Goal: Task Accomplishment & Management: Complete application form

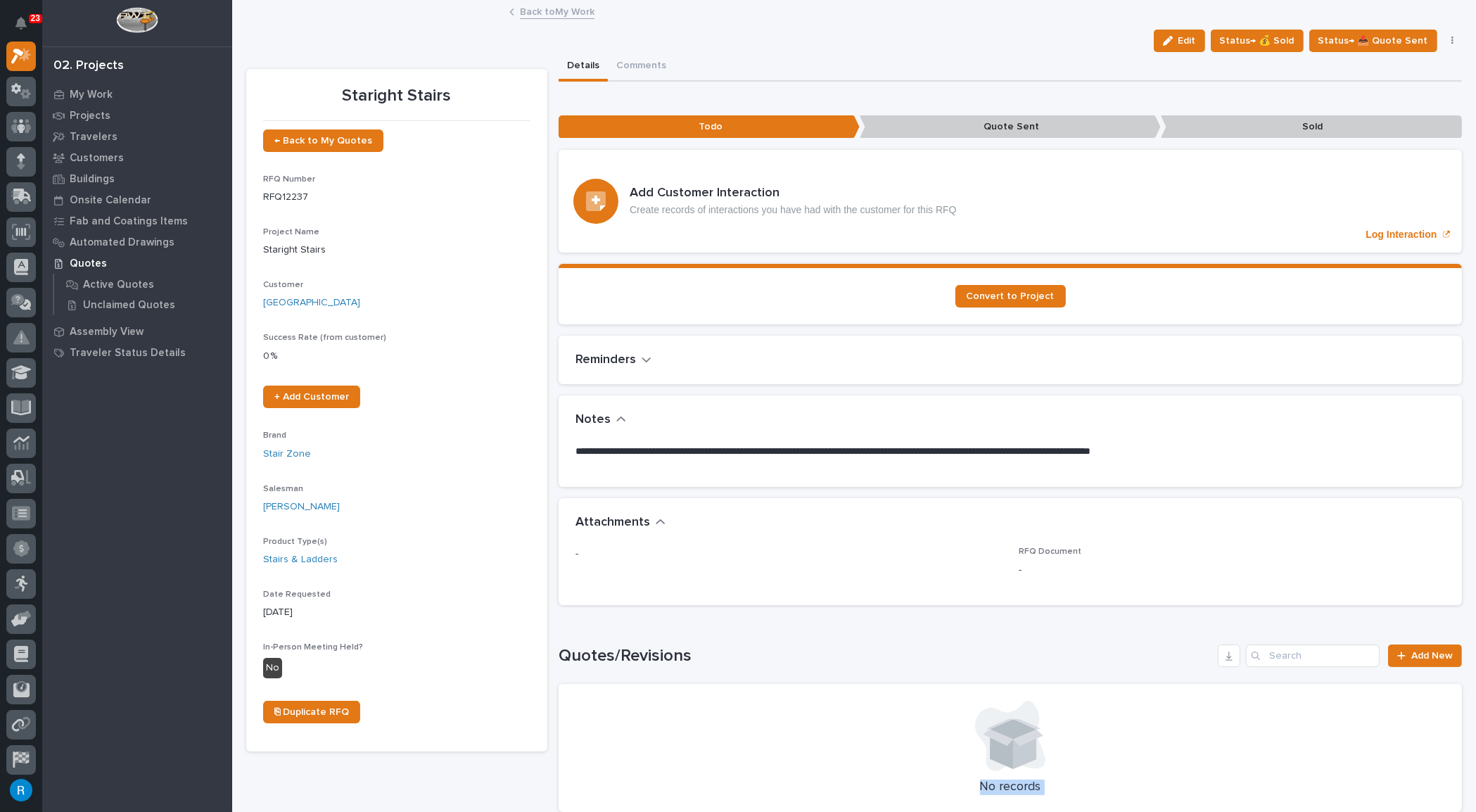
click at [543, 9] on link "Back to My Work" at bounding box center [557, 11] width 75 height 17
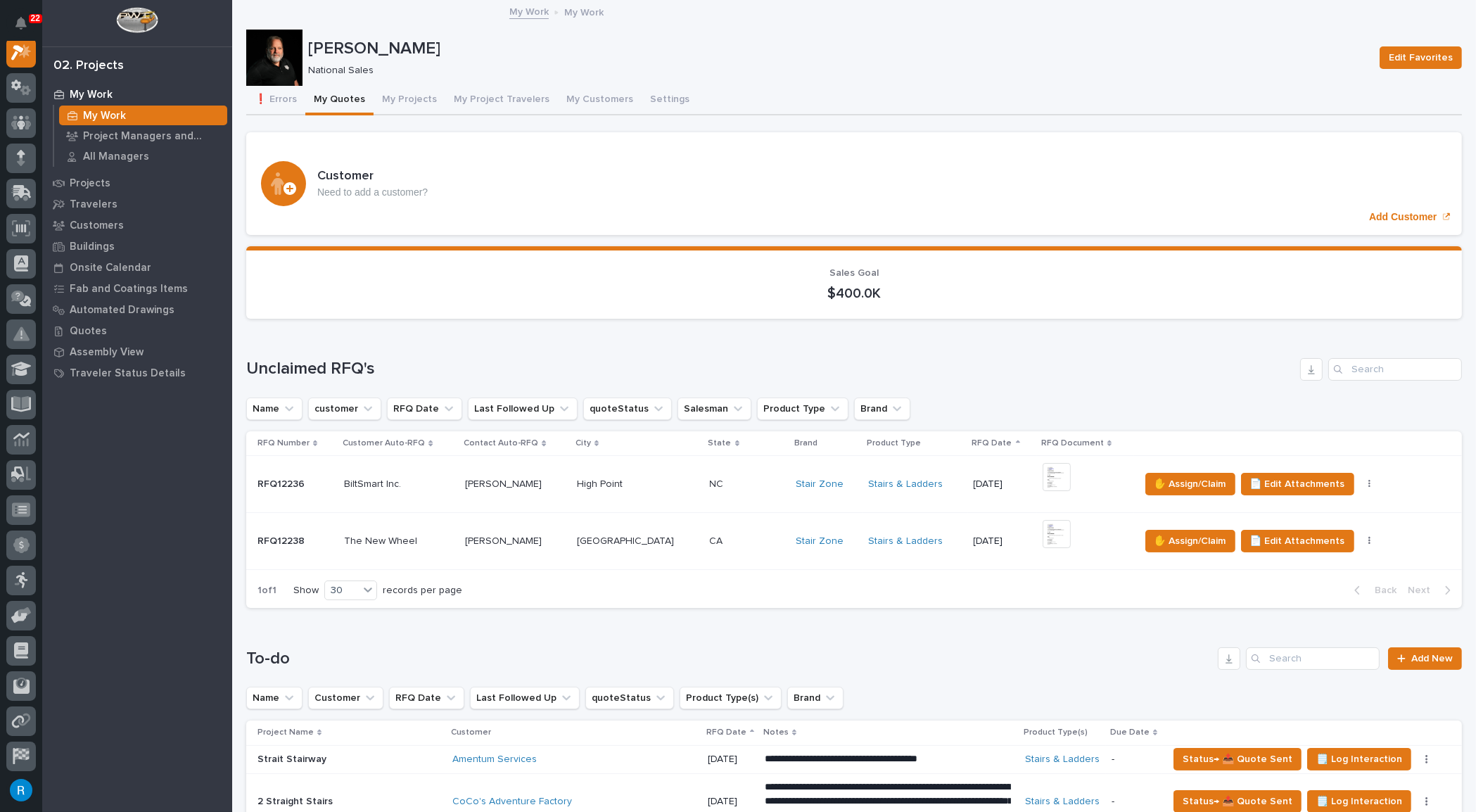
scroll to position [383, 0]
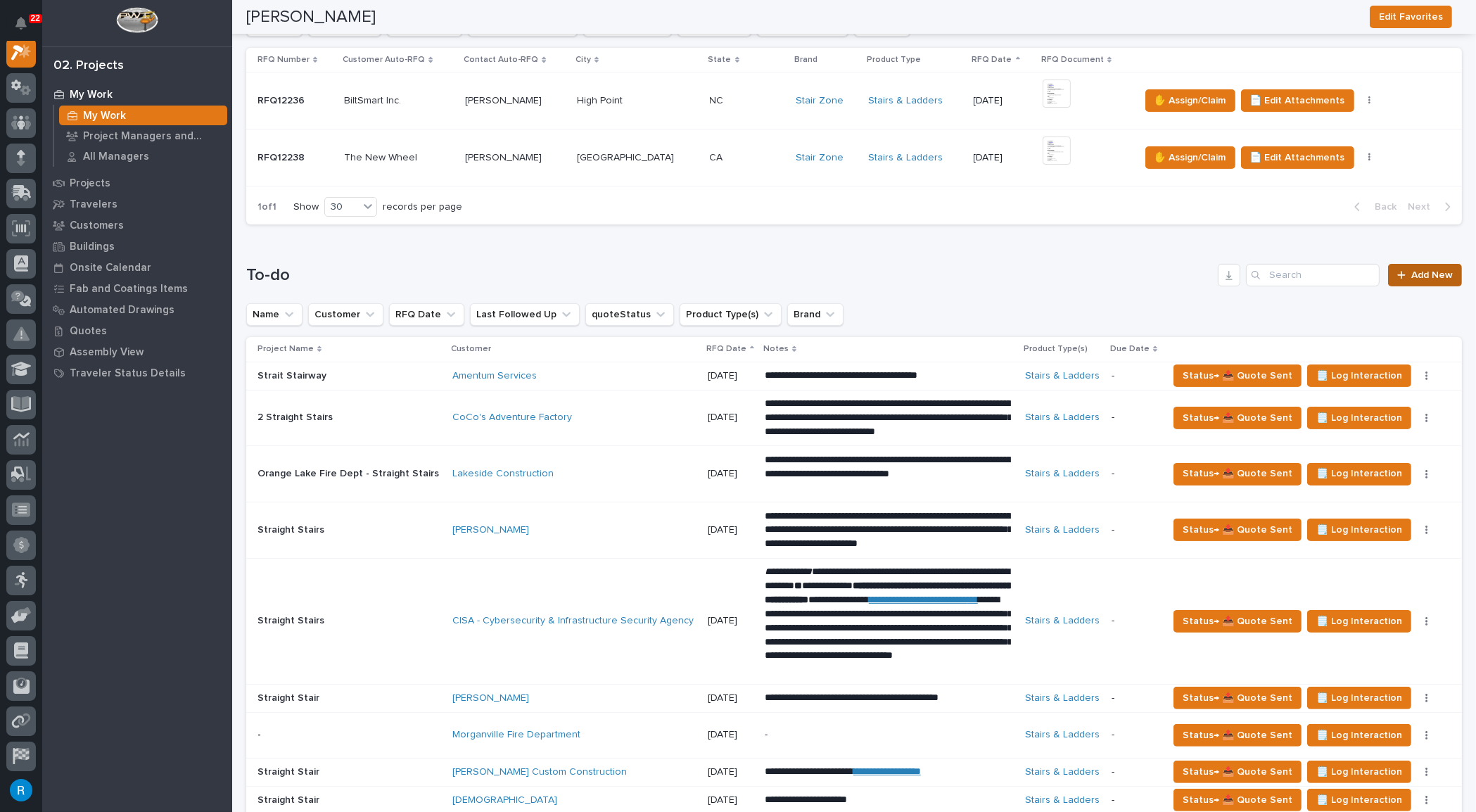
click at [1411, 278] on link "Add New" at bounding box center [1425, 275] width 74 height 22
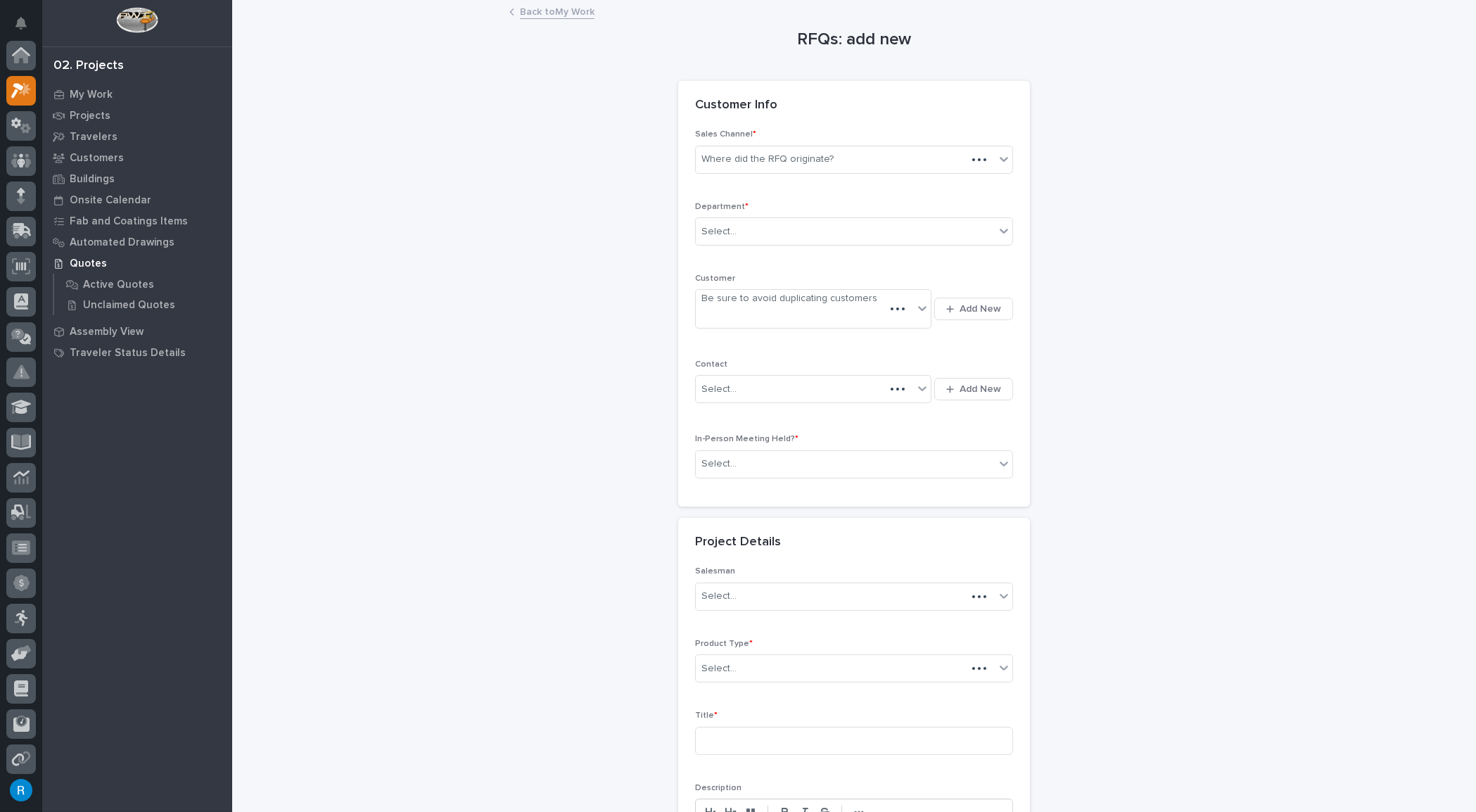
scroll to position [34, 0]
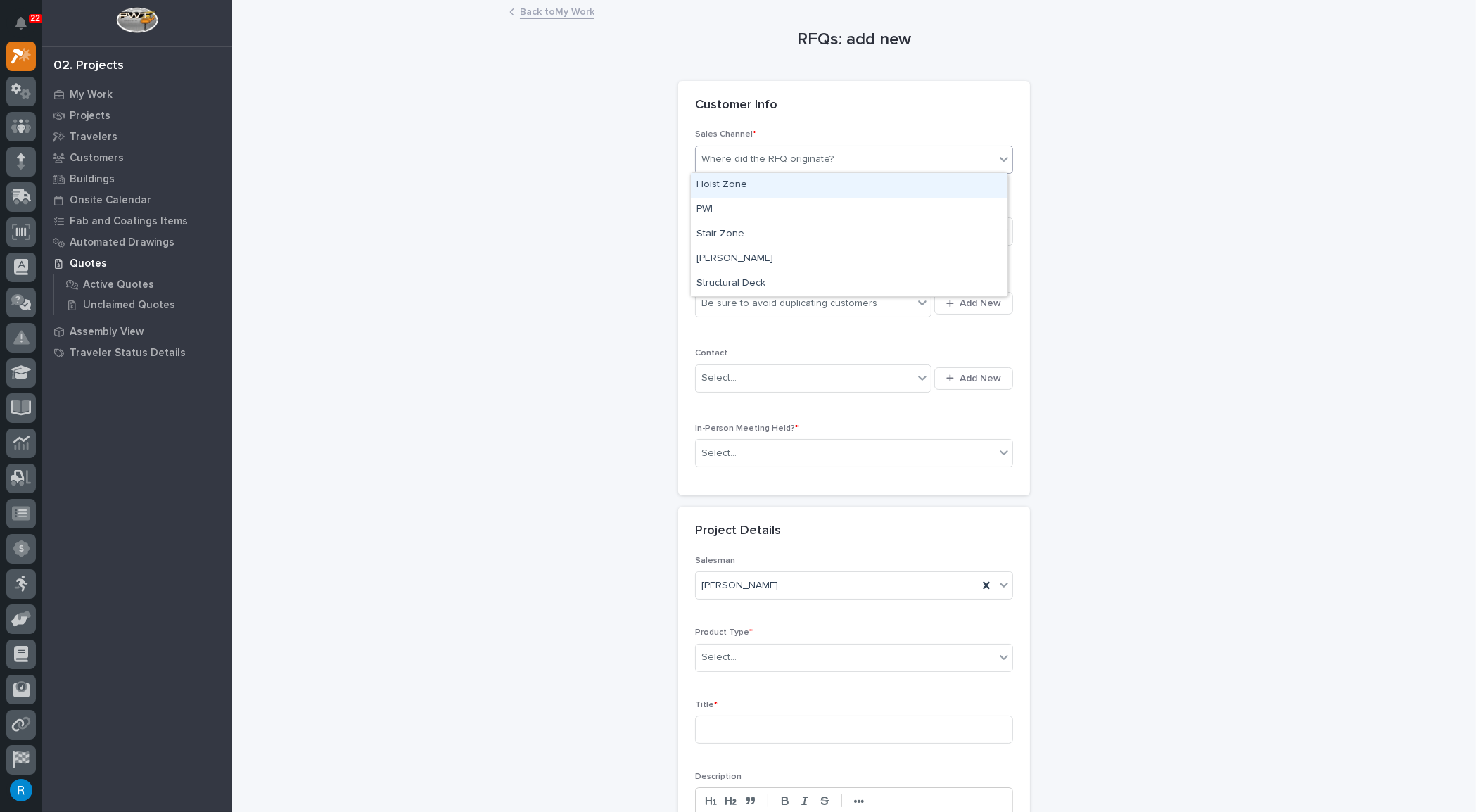
click at [798, 166] on div "Where did the RFQ originate?" at bounding box center [845, 158] width 299 height 23
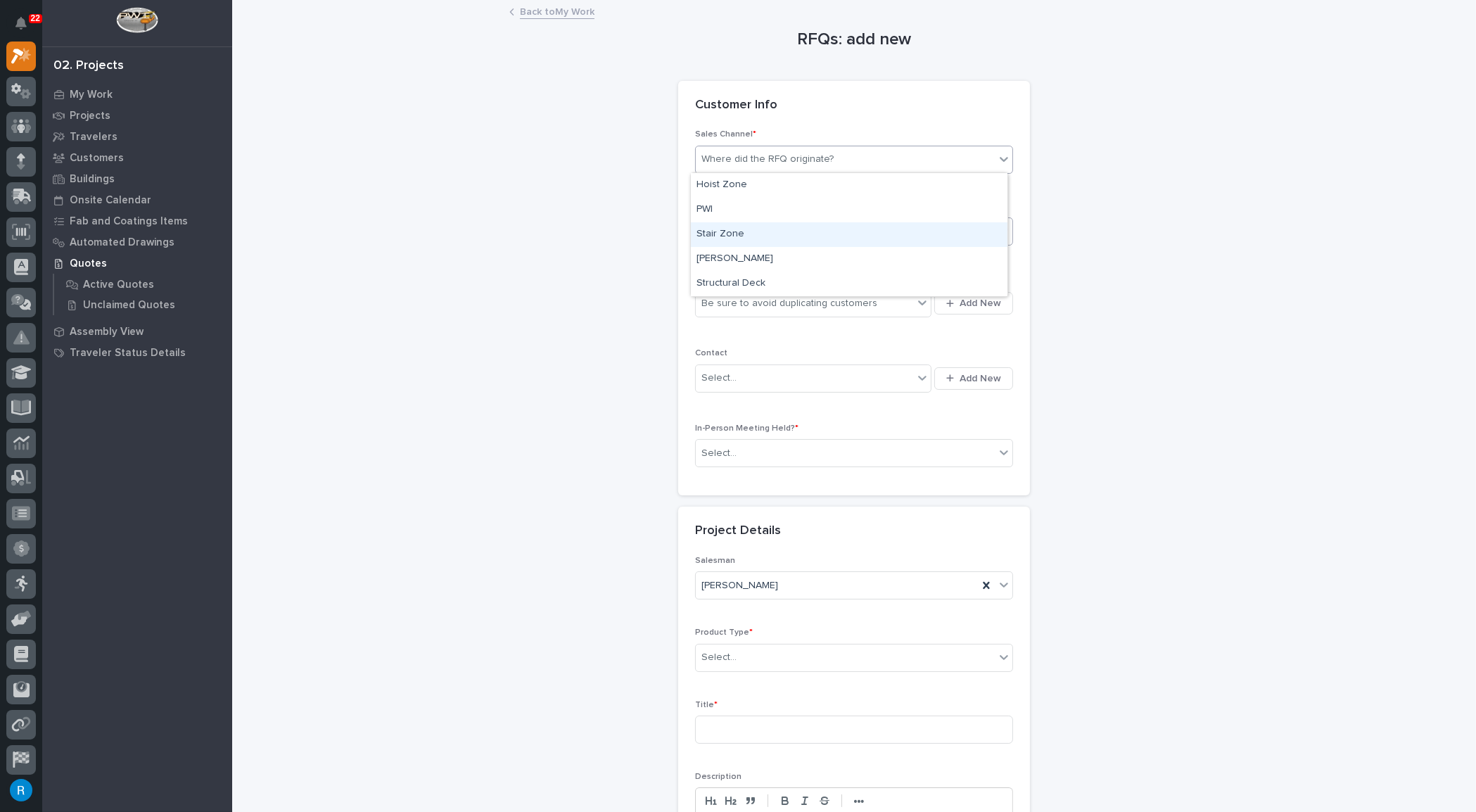
click at [728, 238] on div "Stair Zone" at bounding box center [849, 234] width 317 height 25
click at [819, 234] on div "Select..." at bounding box center [845, 231] width 299 height 23
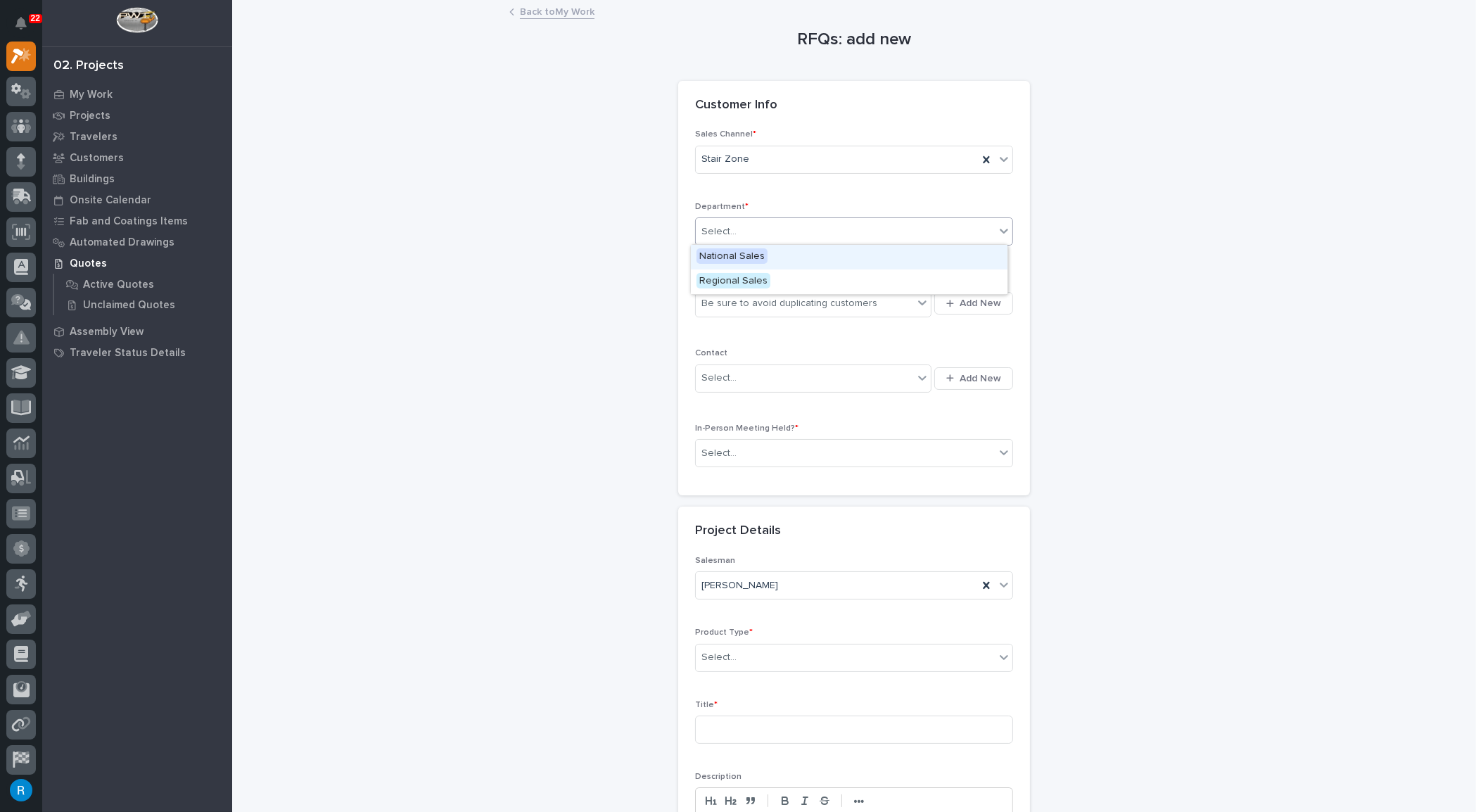
click at [733, 259] on span "National Sales" at bounding box center [732, 256] width 71 height 16
click at [974, 302] on span "Add New" at bounding box center [980, 303] width 41 height 13
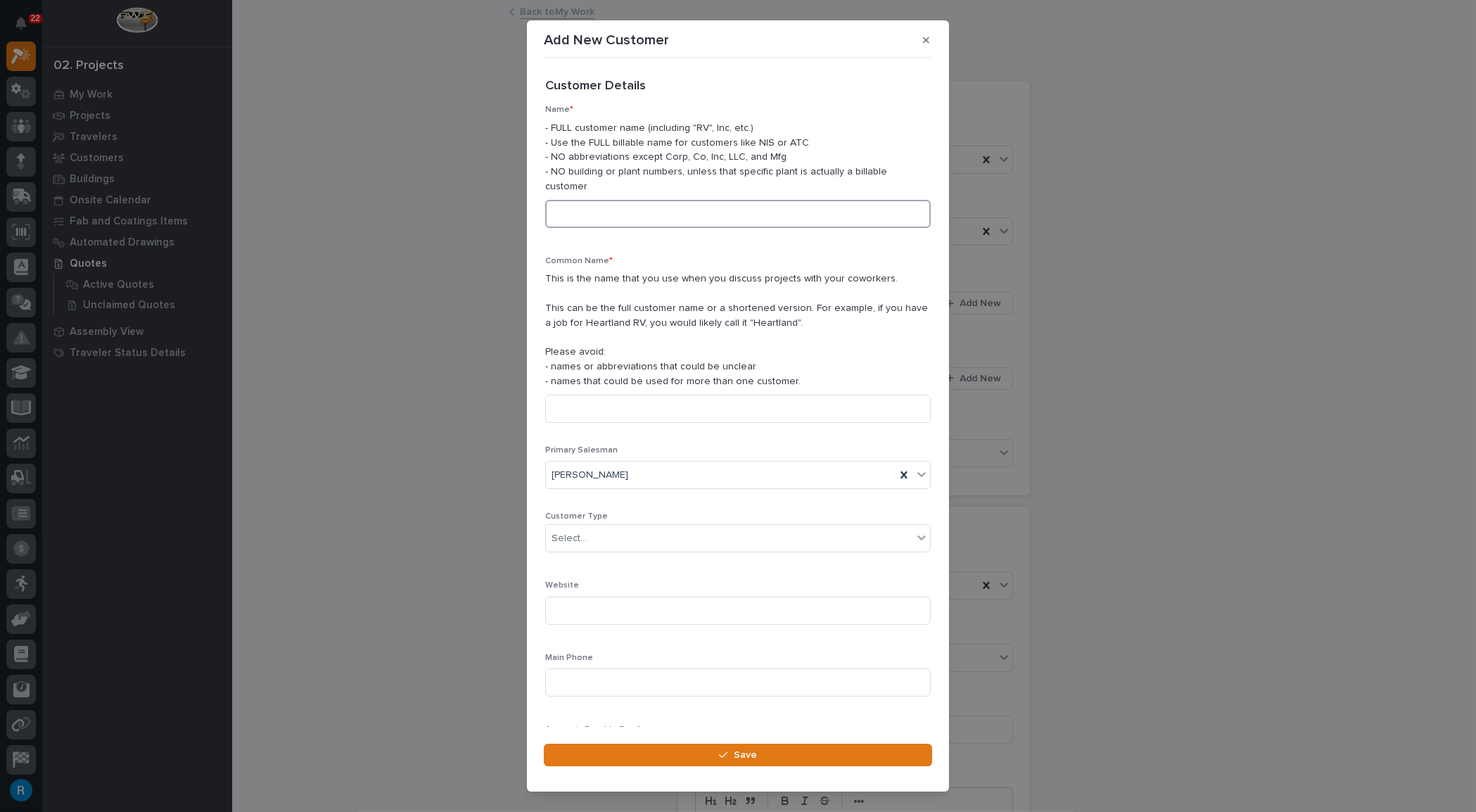
click at [572, 202] on input at bounding box center [738, 214] width 386 height 29
drag, startPoint x: 634, startPoint y: 200, endPoint x: 494, endPoint y: 195, distance: 140.1
click at [494, 195] on div "Add New Customer Loading... Saving… Loading... Saving… Loading... Saving… Custo…" at bounding box center [738, 406] width 1476 height 812
type input "Kraft Art Studios"
click at [565, 395] on input at bounding box center [738, 409] width 386 height 29
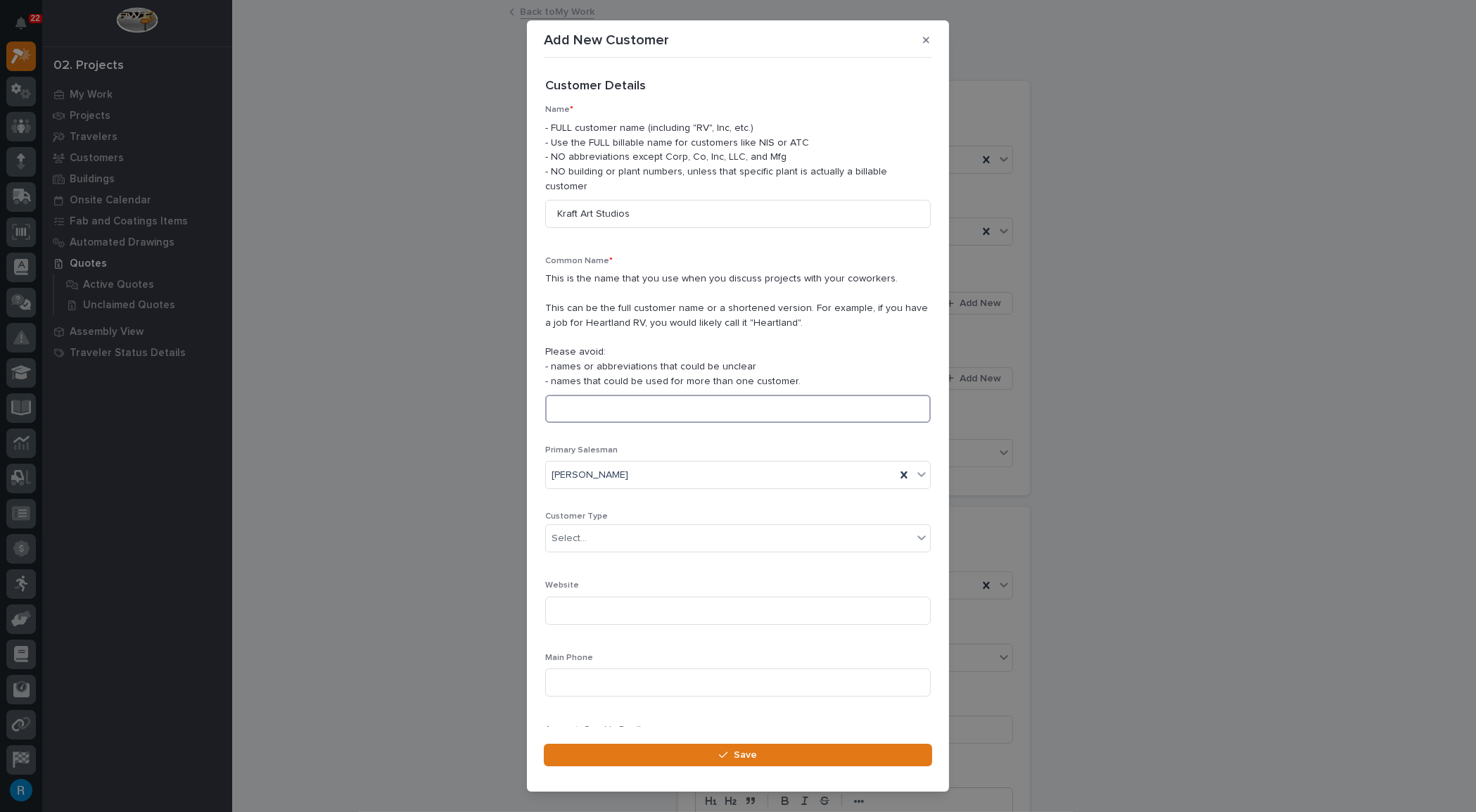
paste input "Kraft Art Studios"
type input "Kraft Art Studios"
click at [570, 531] on div "Select..." at bounding box center [569, 539] width 35 height 15
click at [560, 576] on div "End User" at bounding box center [733, 574] width 375 height 25
click at [560, 668] on input at bounding box center [738, 682] width 386 height 29
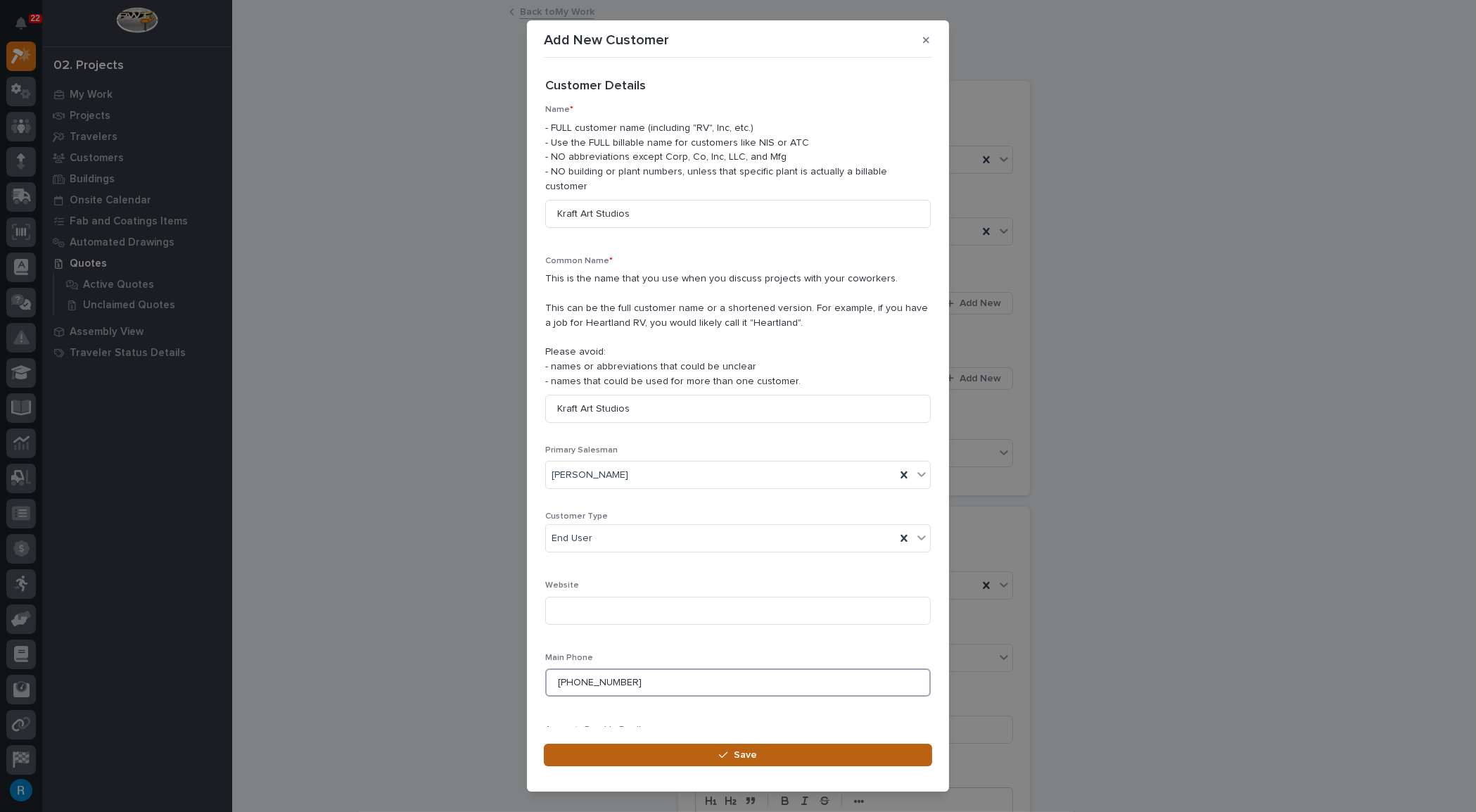
type input "[PHONE_NUMBER]"
click at [741, 753] on span "Save" at bounding box center [745, 755] width 23 height 13
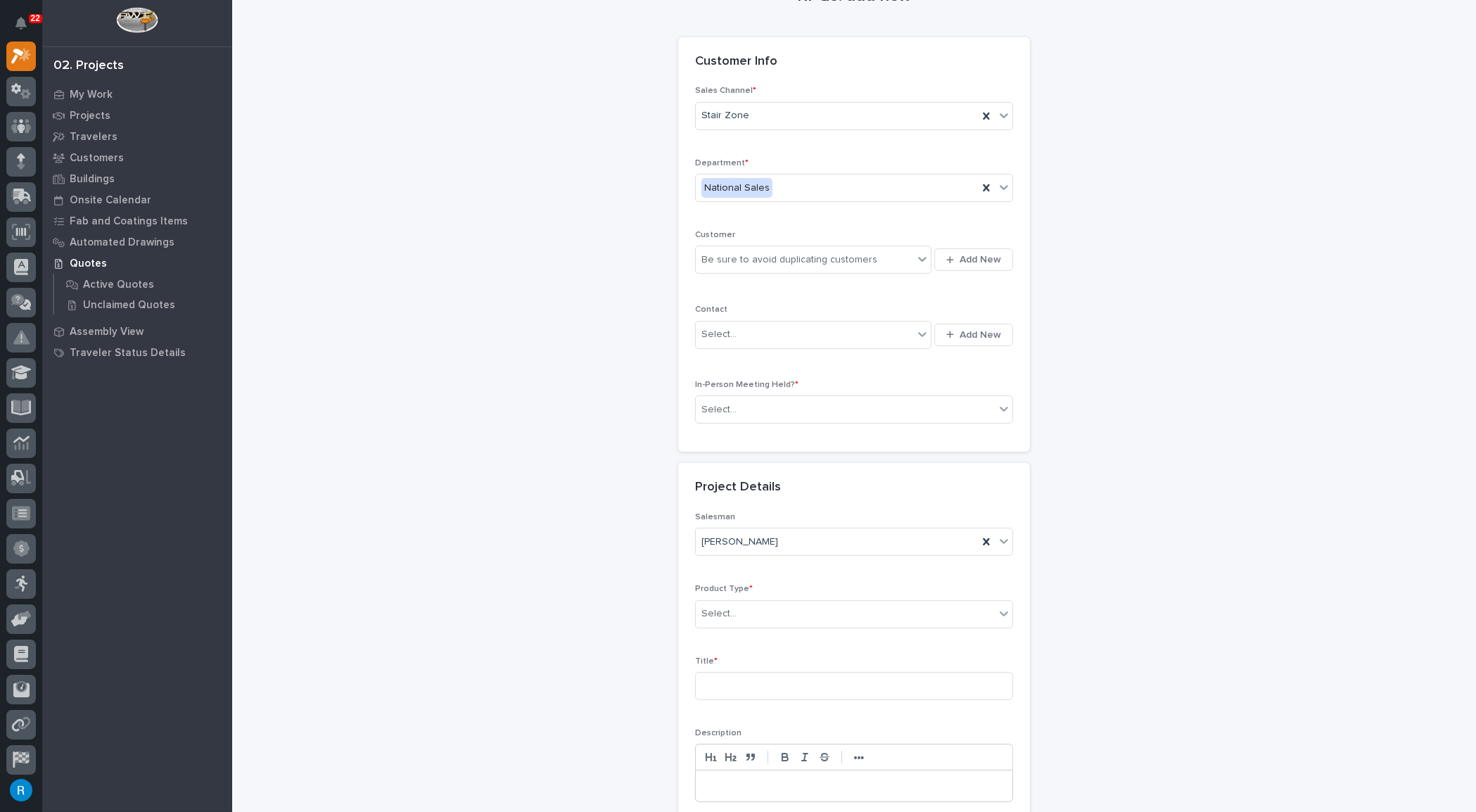
scroll to position [64, 0]
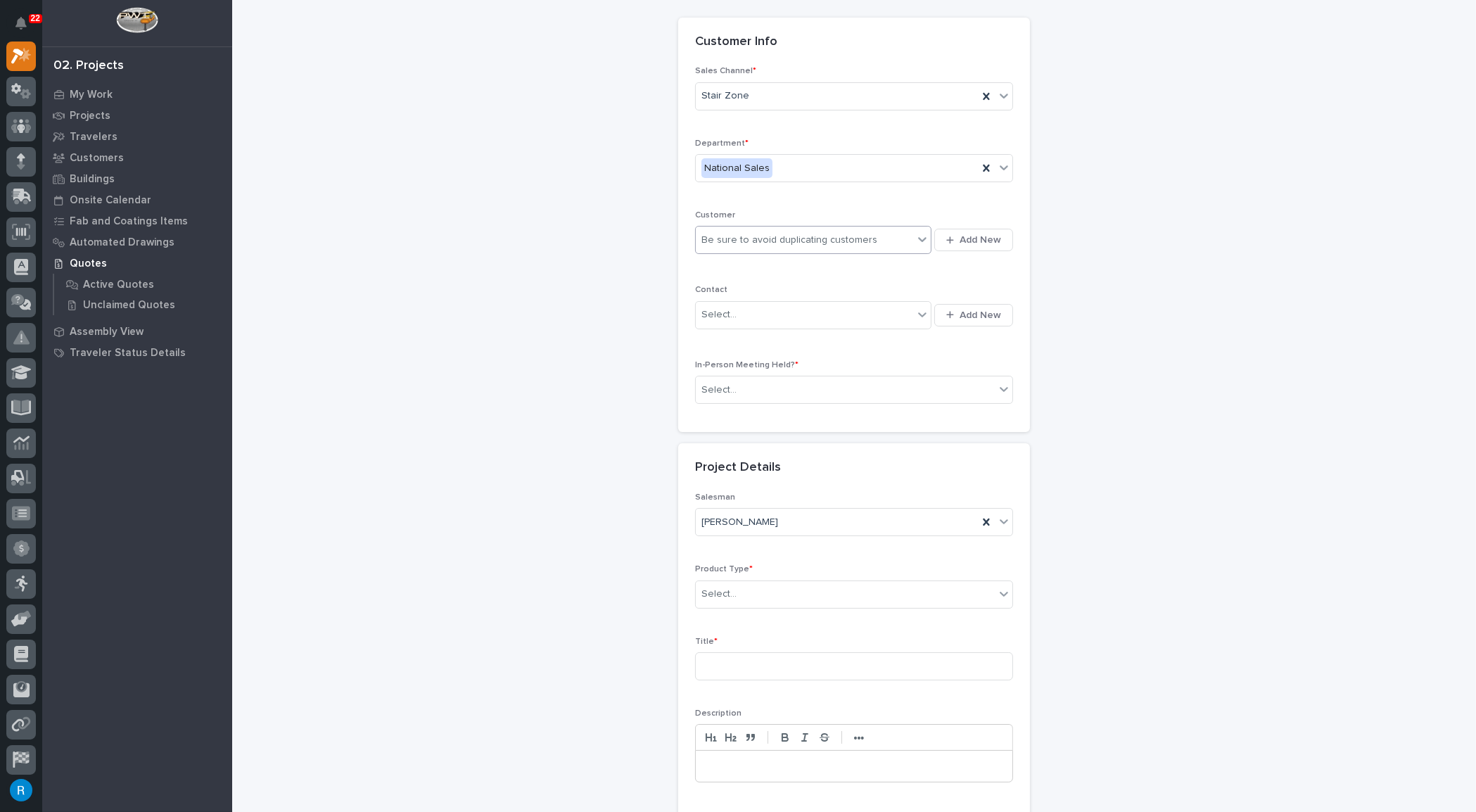
click at [888, 241] on div "Be sure to avoid duplicating customers" at bounding box center [805, 239] width 217 height 23
type input "*****"
click at [759, 267] on div "Kraft Art Studios" at bounding box center [808, 264] width 237 height 25
click at [776, 316] on div "Select..." at bounding box center [805, 314] width 217 height 23
click at [976, 314] on span "Add New" at bounding box center [980, 315] width 41 height 13
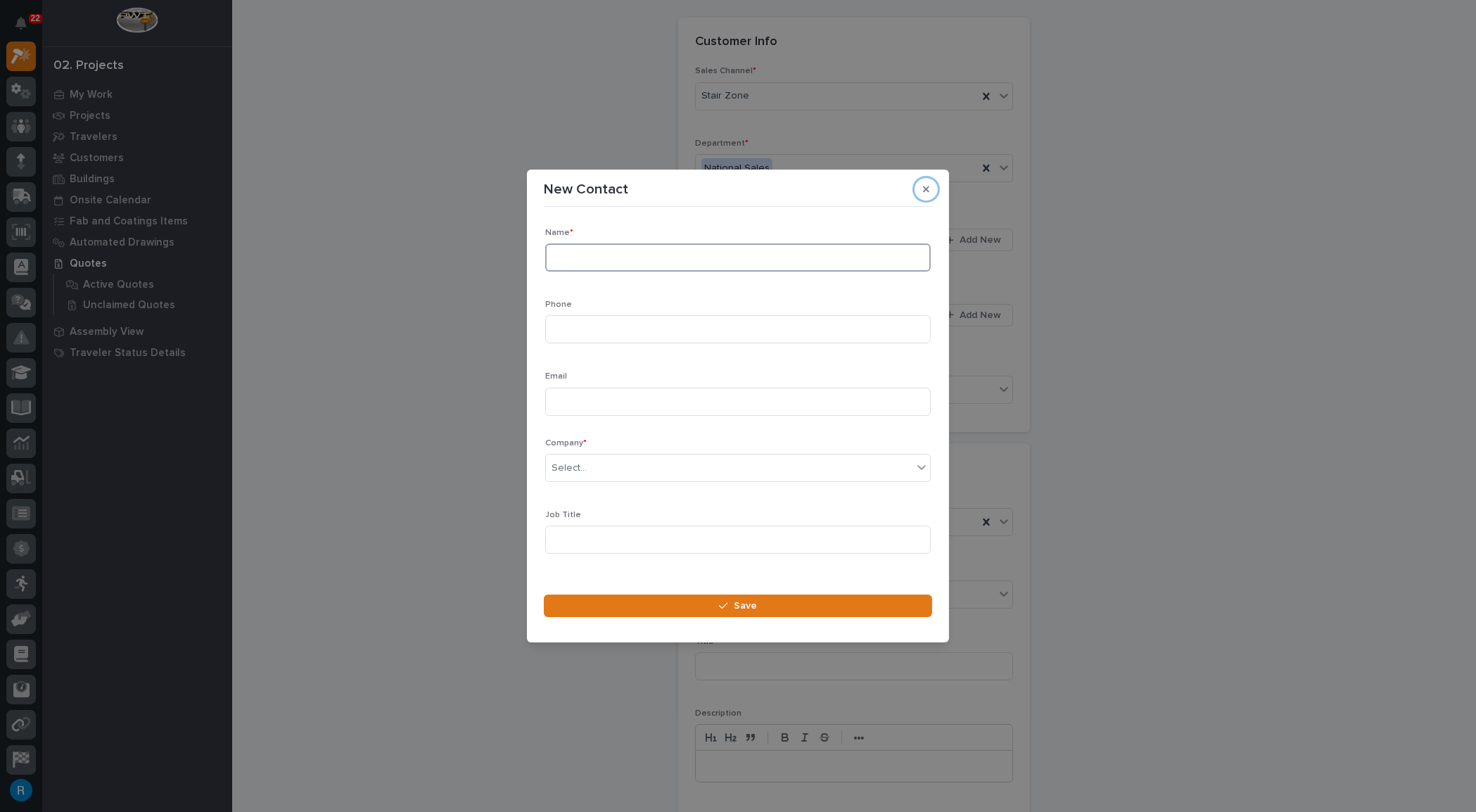
click at [584, 261] on input at bounding box center [738, 257] width 386 height 29
type input "[PERSON_NAME]"
click at [574, 331] on input at bounding box center [738, 329] width 386 height 29
type input "[PHONE_NUMBER]"
click at [574, 408] on input at bounding box center [738, 401] width 386 height 29
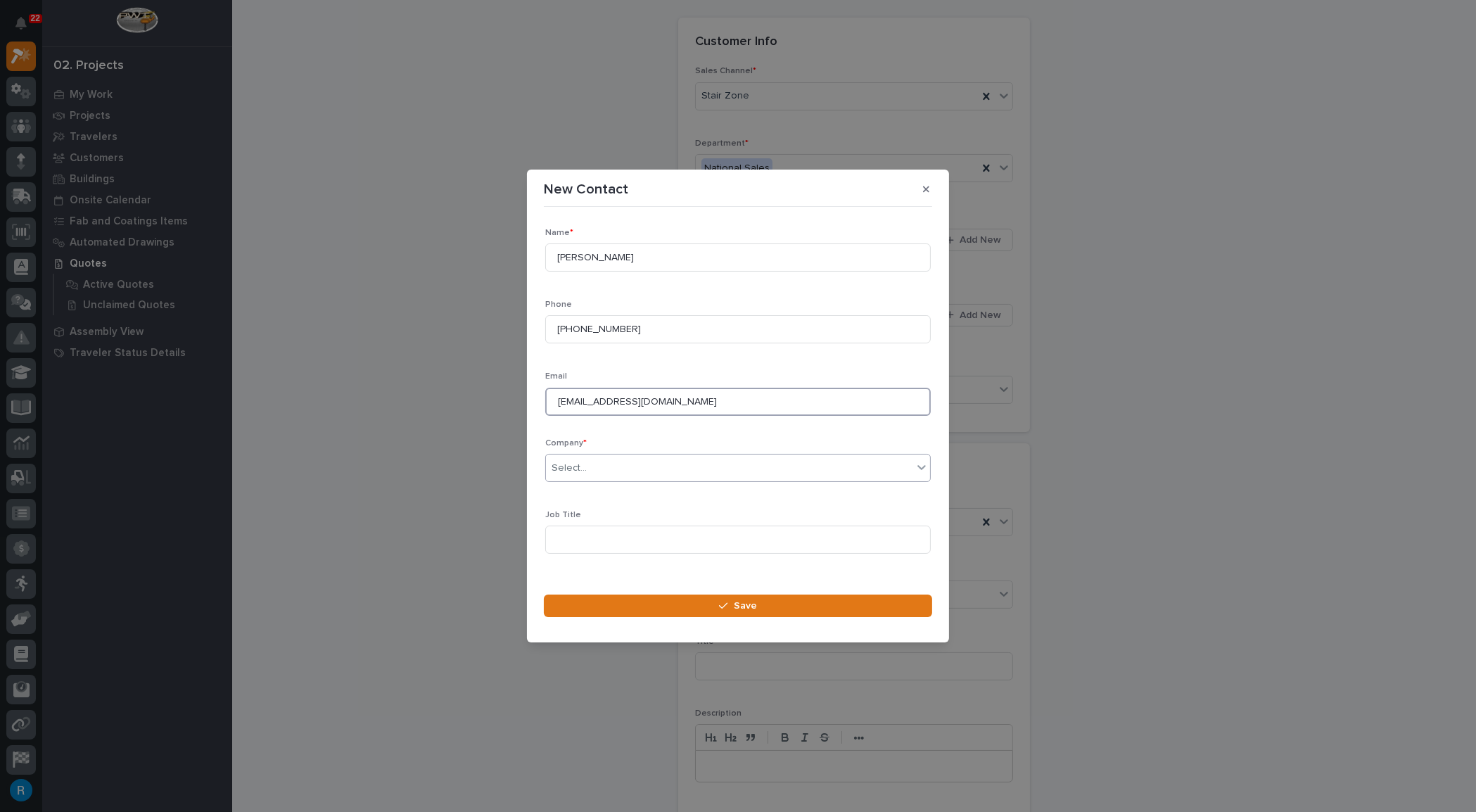
type input "[EMAIL_ADDRESS][DOMAIN_NAME]"
click at [637, 468] on div "Select..." at bounding box center [729, 468] width 366 height 23
type input "*****"
click at [607, 494] on div "Kraft Art Studios" at bounding box center [733, 494] width 375 height 25
click at [598, 537] on input at bounding box center [738, 539] width 386 height 29
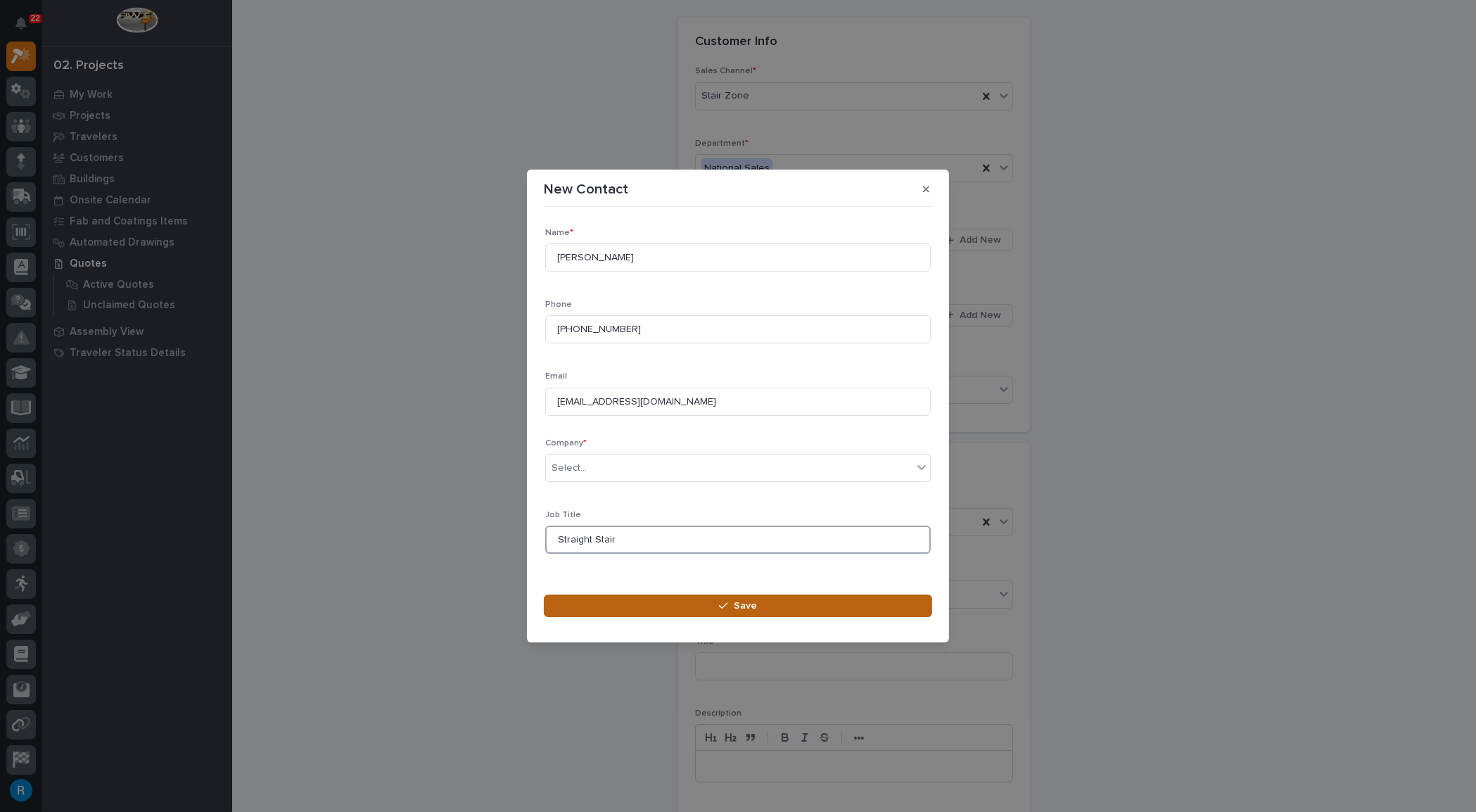
type input "Straight Stair"
click at [746, 602] on span "Save" at bounding box center [745, 606] width 23 height 13
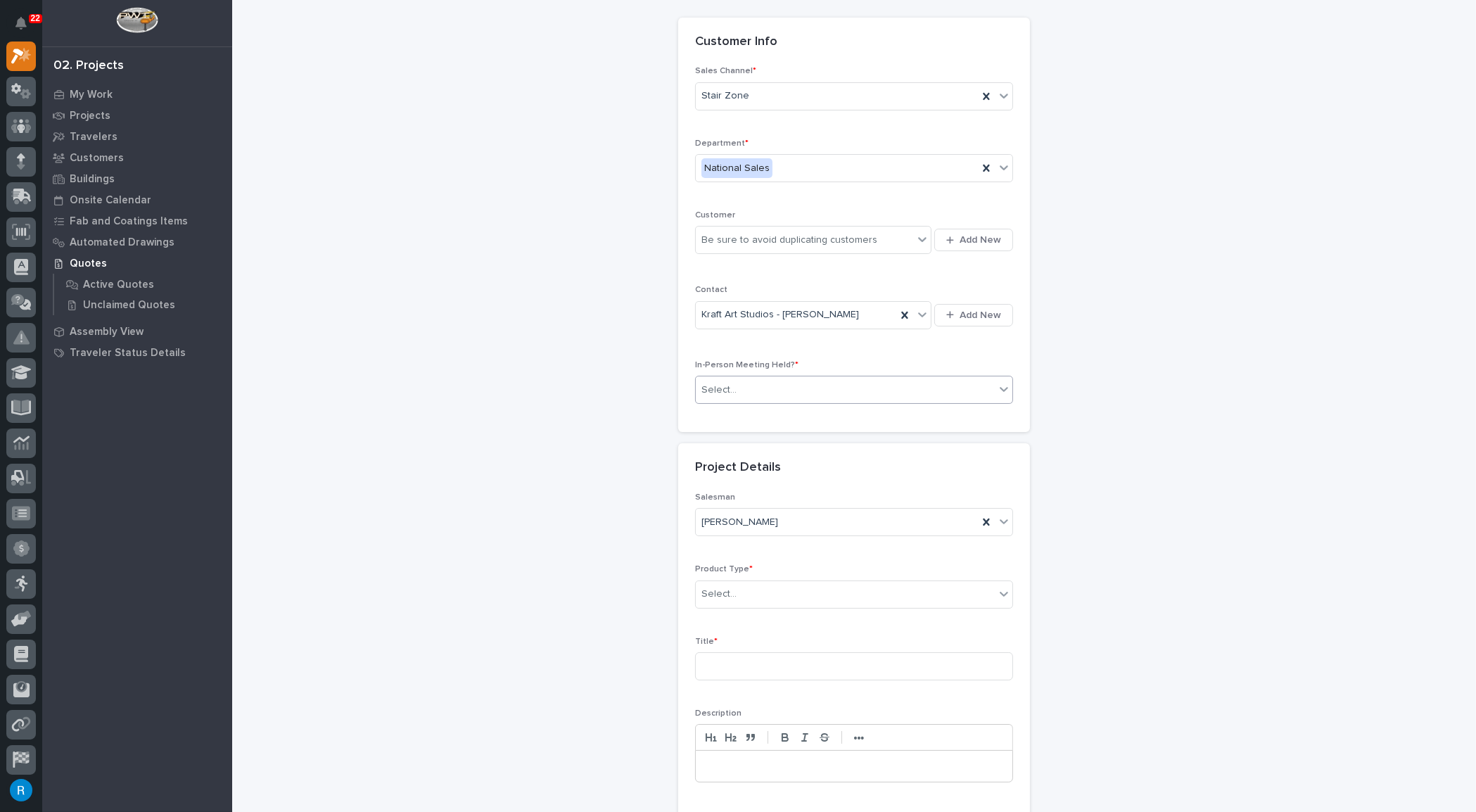
click at [750, 385] on div "Select..." at bounding box center [845, 389] width 299 height 23
click at [706, 440] on span "No" at bounding box center [706, 436] width 19 height 16
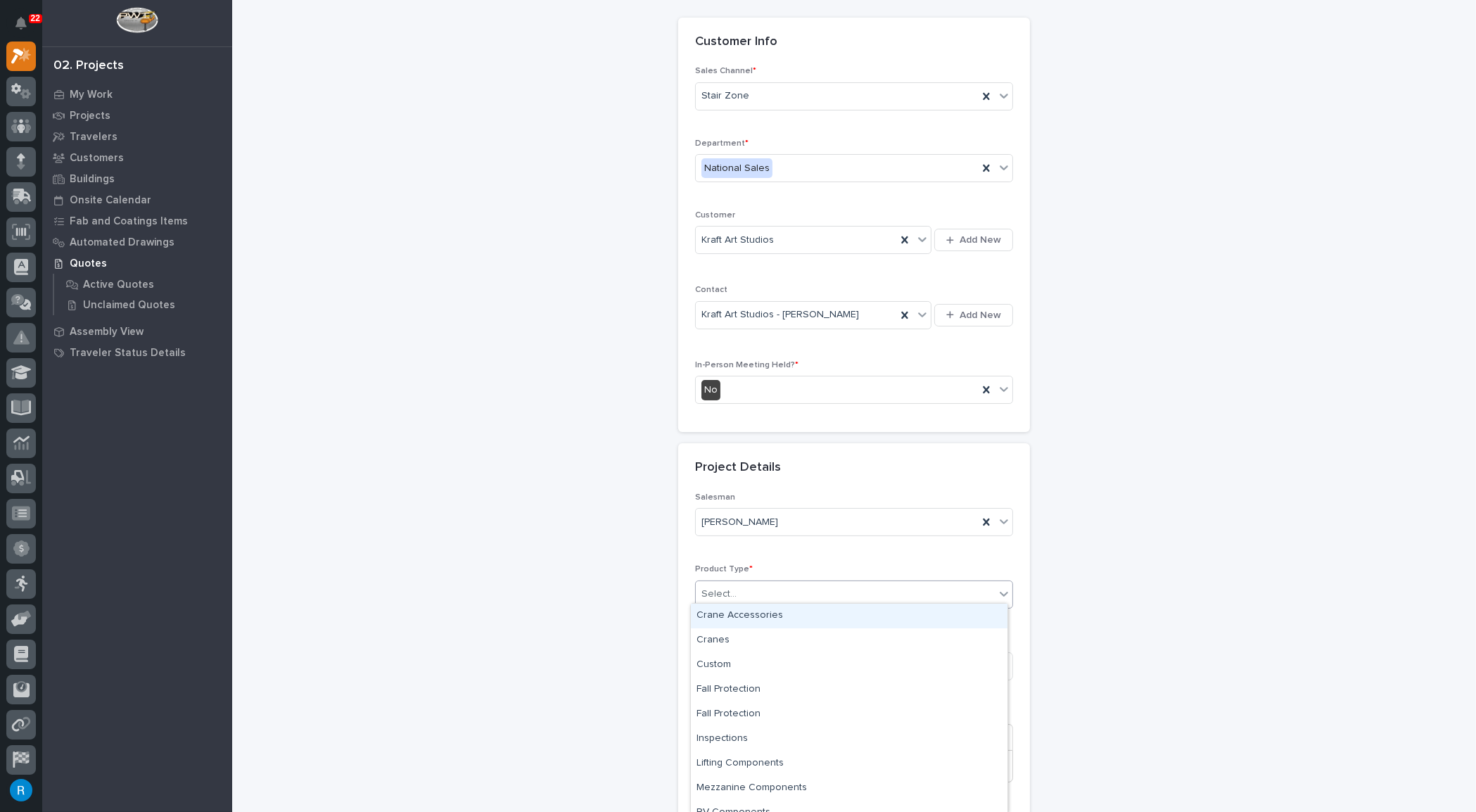
click at [775, 592] on div "Select..." at bounding box center [845, 594] width 299 height 23
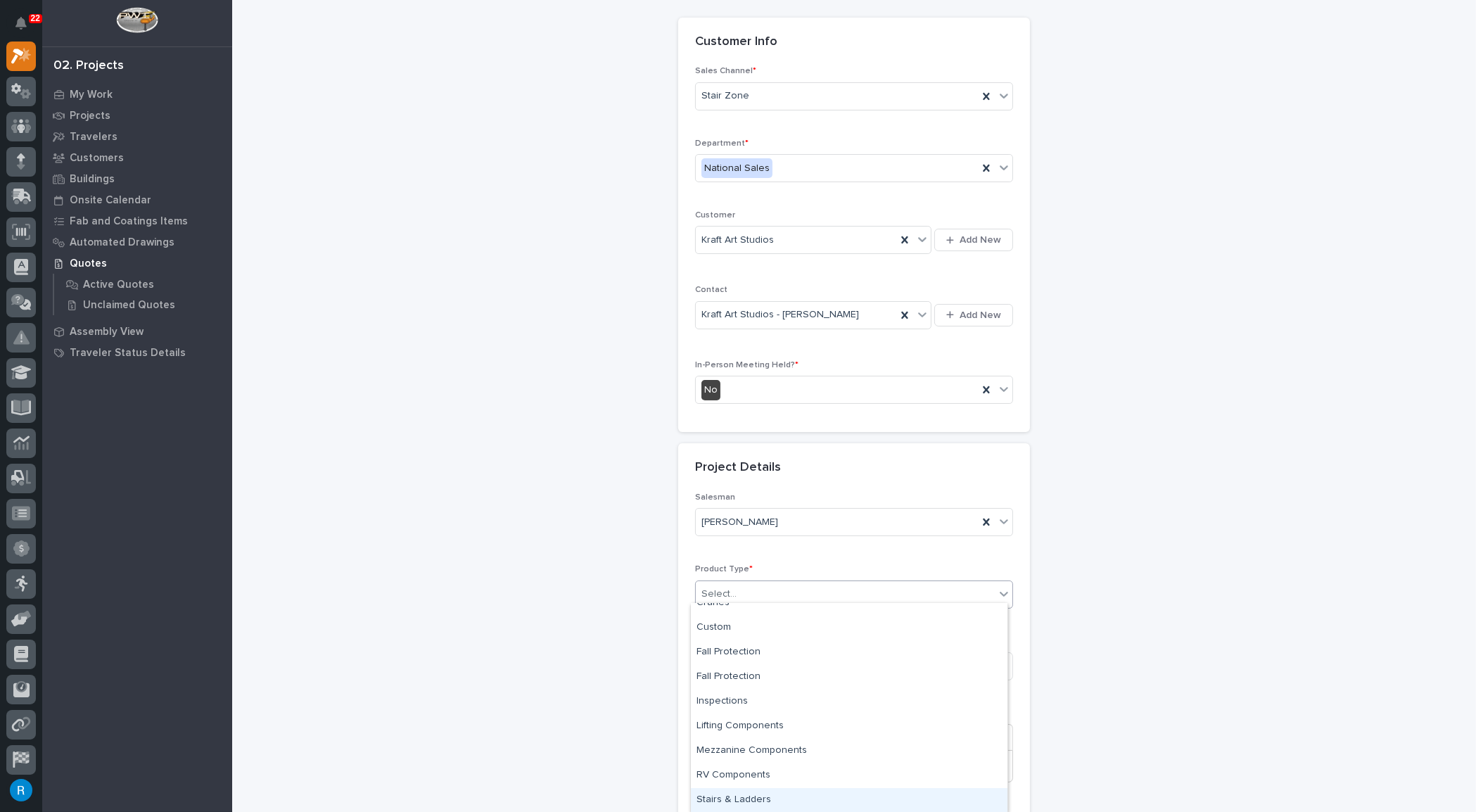
click at [740, 795] on div "Stairs & Ladders" at bounding box center [849, 800] width 317 height 25
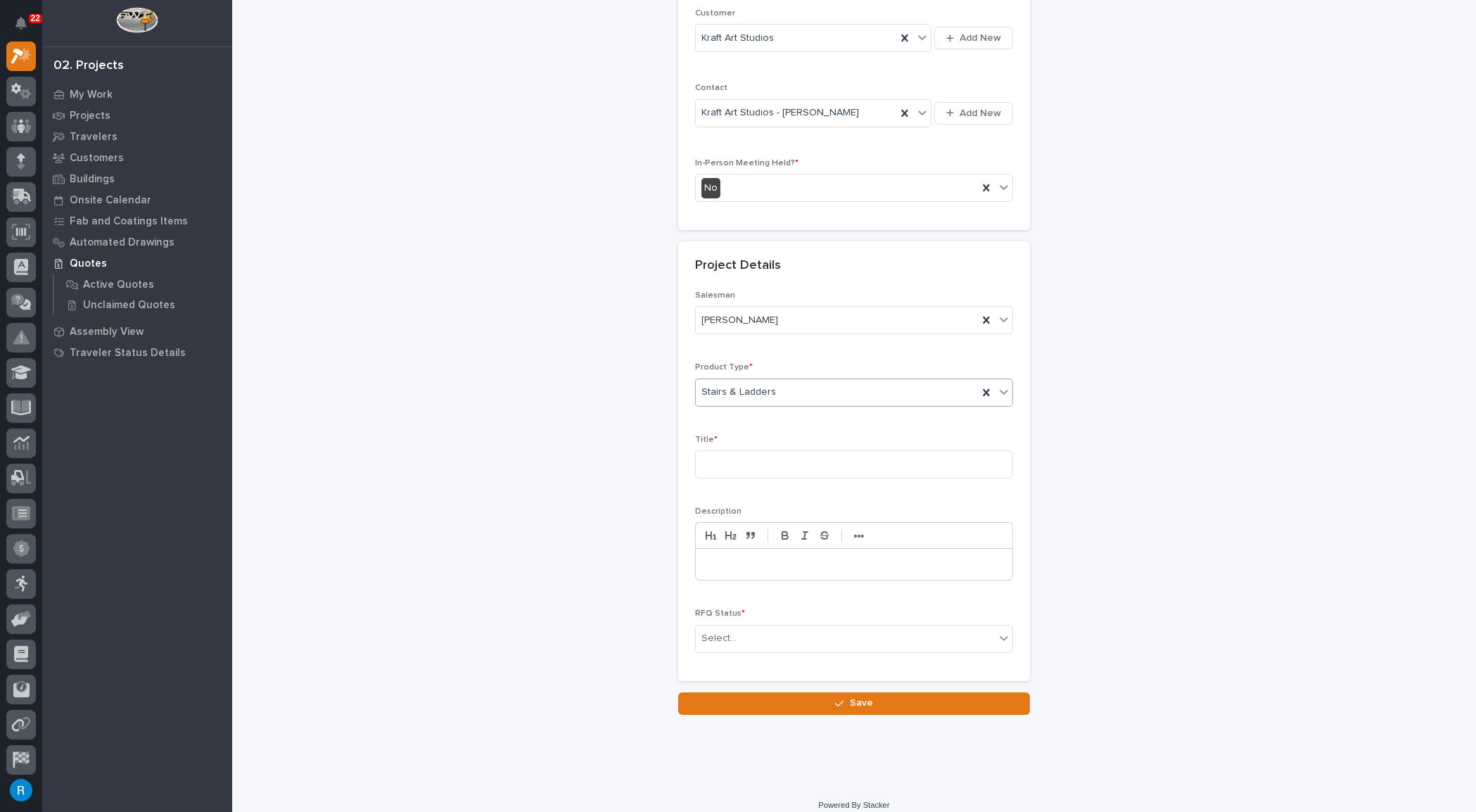
scroll to position [272, 0]
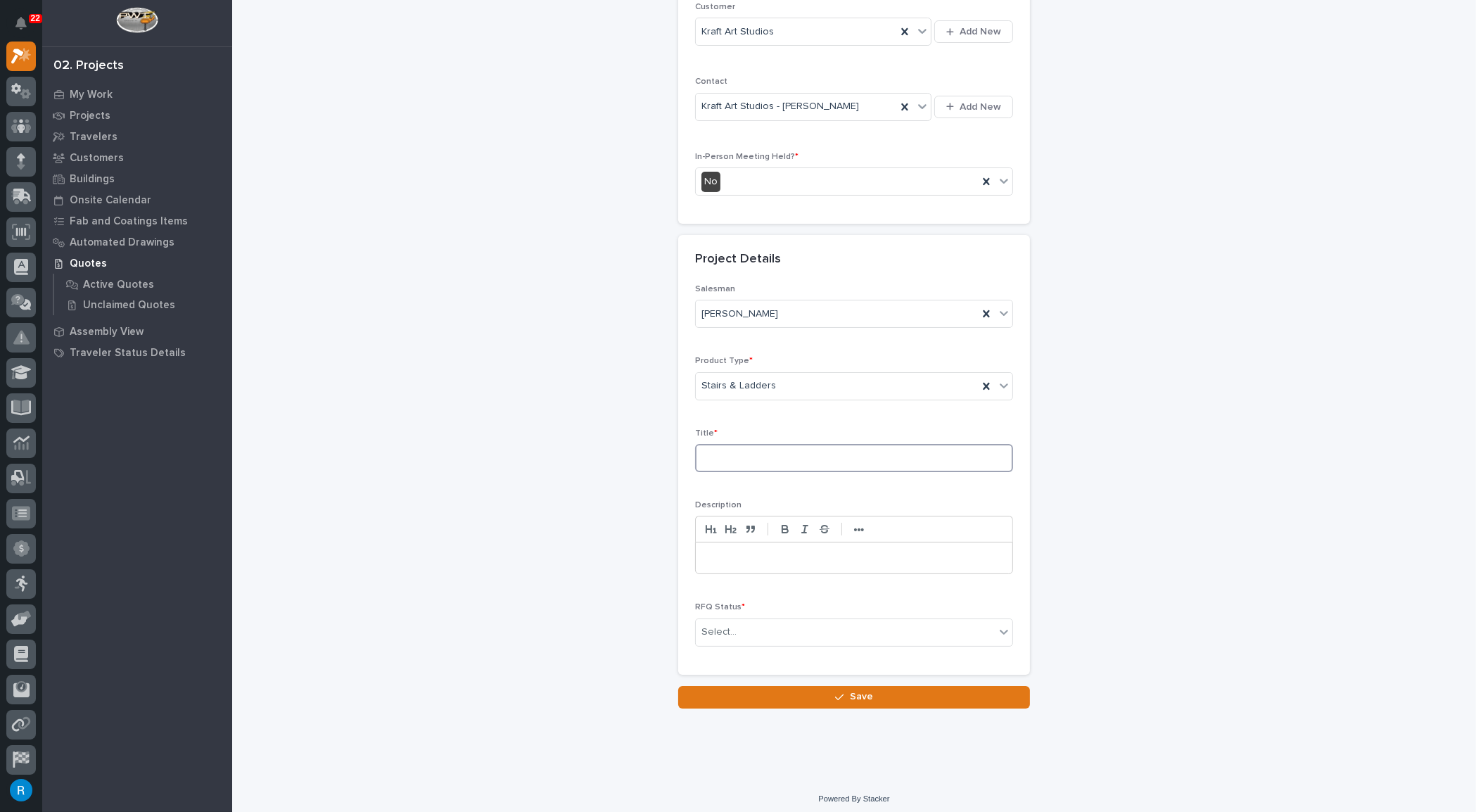
click at [789, 452] on input at bounding box center [854, 458] width 318 height 29
type input "Straight Stair"
click at [772, 631] on div "Select..." at bounding box center [845, 632] width 299 height 23
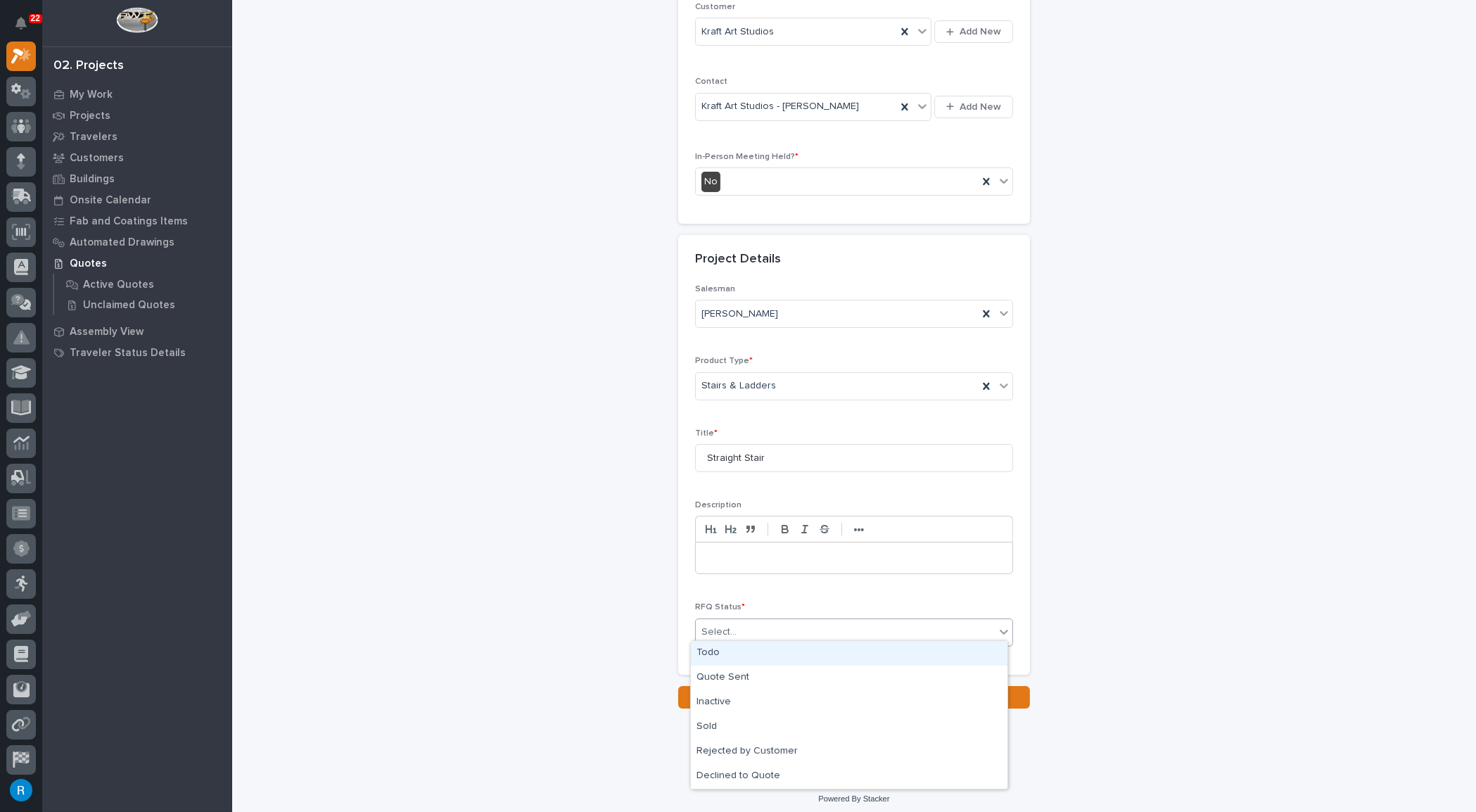
click at [699, 649] on div "Todo" at bounding box center [849, 653] width 317 height 25
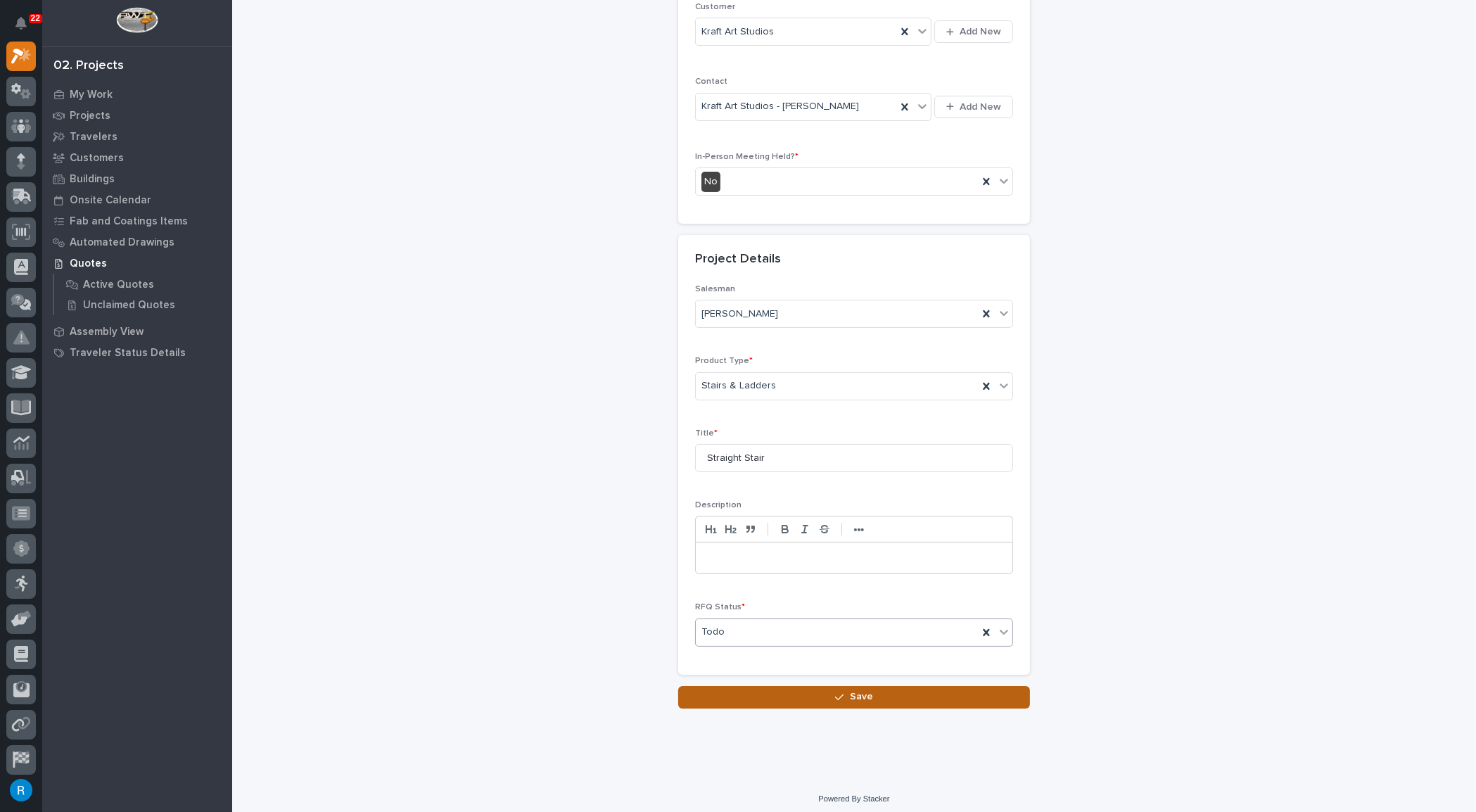
click at [855, 690] on span "Save" at bounding box center [861, 697] width 23 height 13
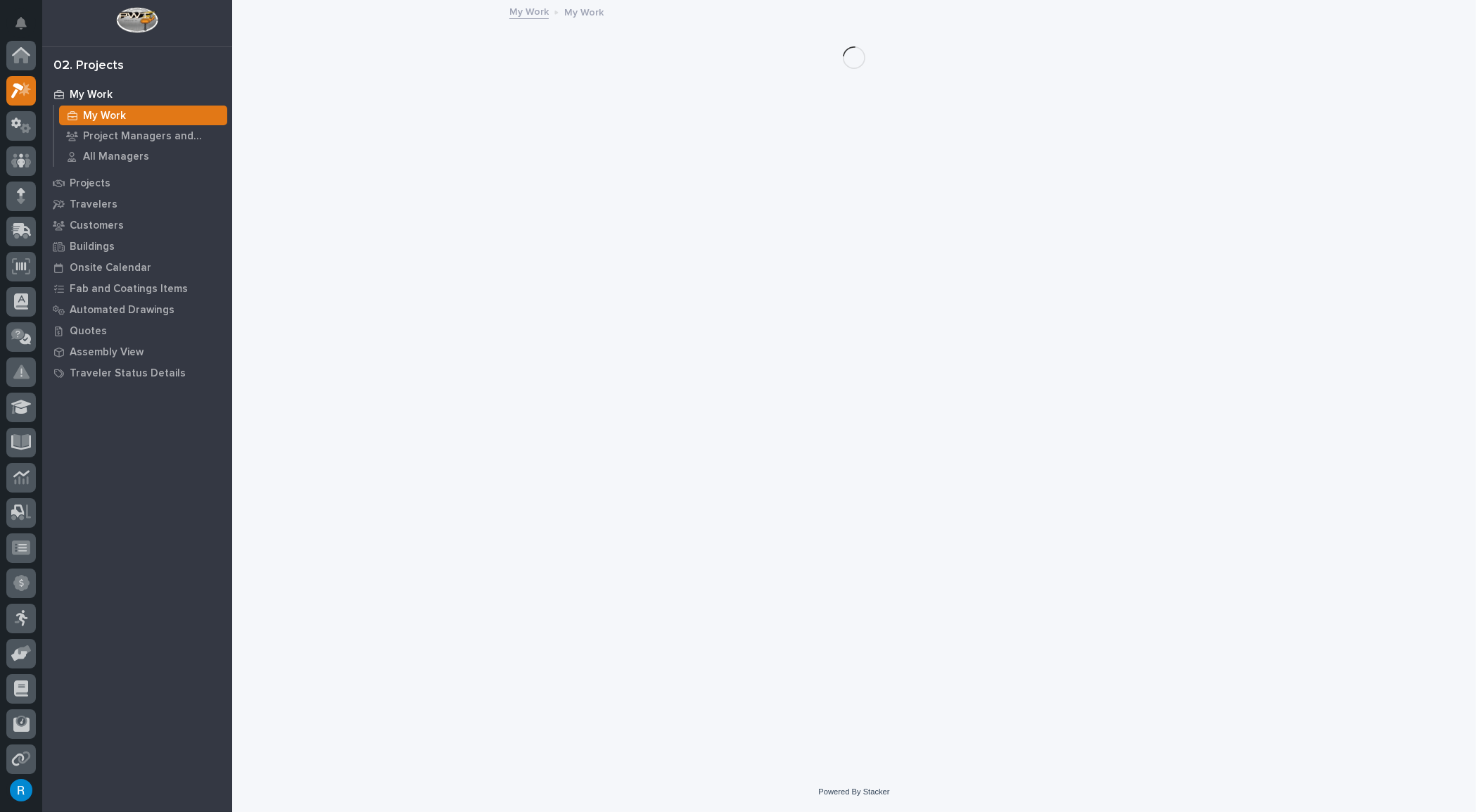
scroll to position [34, 0]
